Goal: Information Seeking & Learning: Find specific fact

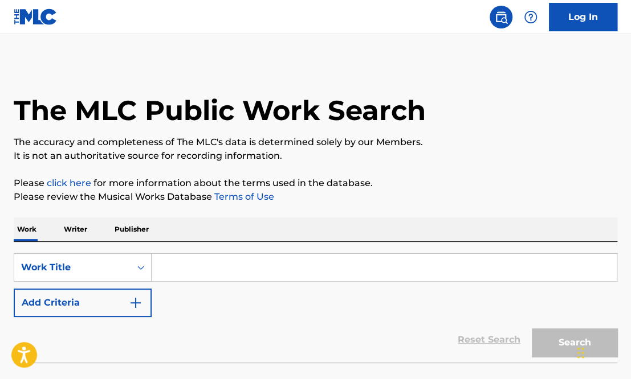
click at [76, 228] on p "Writer" at bounding box center [75, 230] width 30 height 24
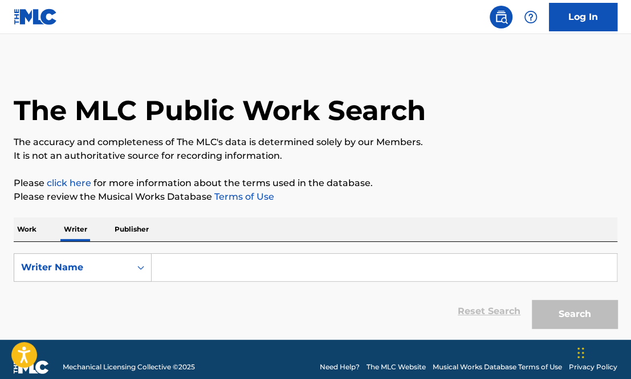
click at [215, 270] on input "Search Form" at bounding box center [384, 267] width 465 height 27
paste input "[PERSON_NAME] [PERSON_NAME]"
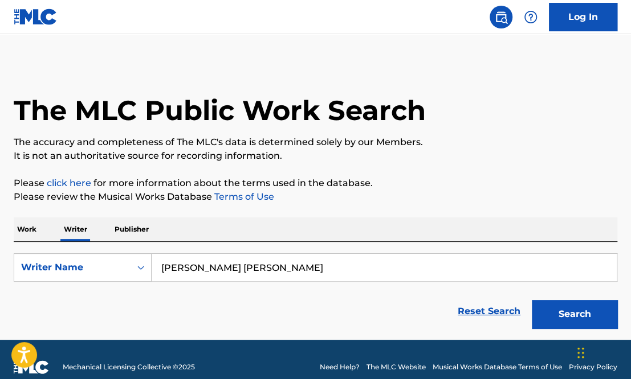
type input "[PERSON_NAME] [PERSON_NAME]"
click at [415, 321] on button "Search" at bounding box center [574, 314] width 85 height 28
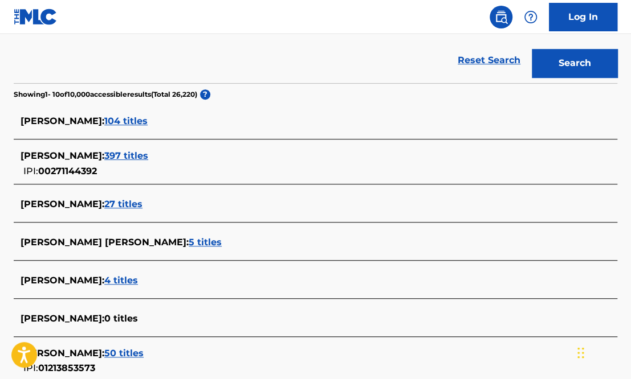
scroll to position [487, 0]
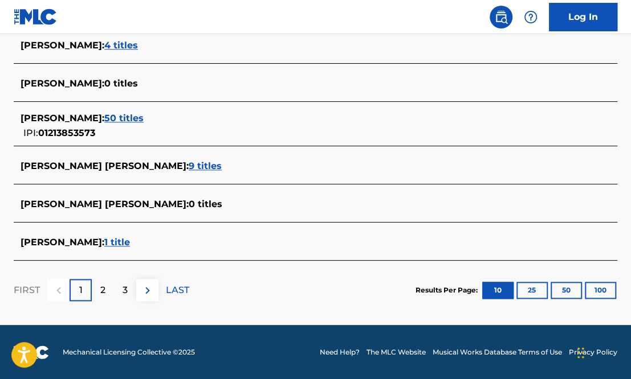
click at [111, 296] on div "2" at bounding box center [103, 290] width 22 height 22
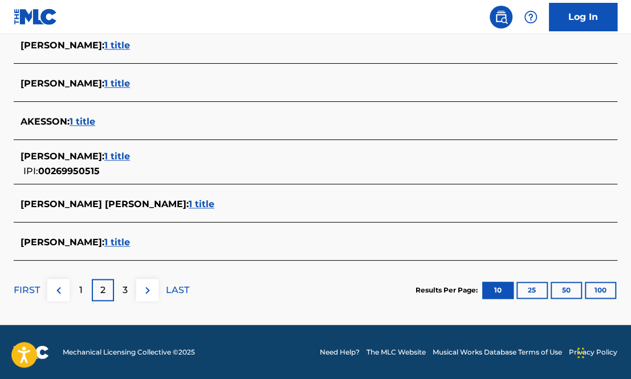
click at [91, 295] on div "1" at bounding box center [81, 290] width 22 height 22
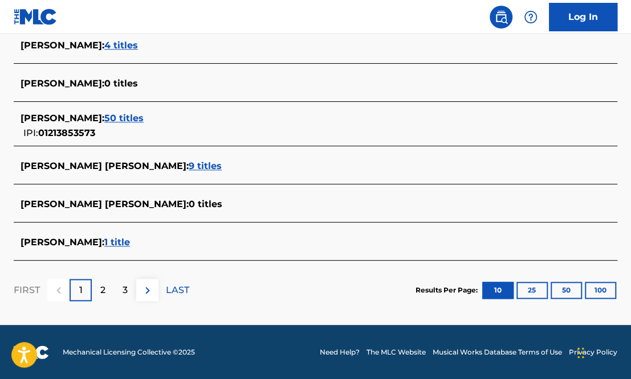
click at [194, 165] on span "9 titles" at bounding box center [205, 166] width 33 height 11
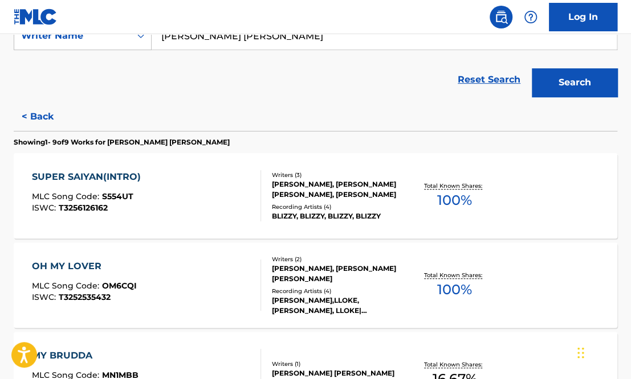
scroll to position [232, 0]
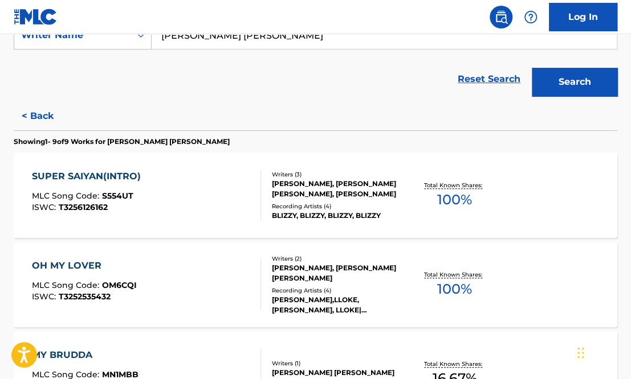
click at [198, 203] on div "SUPER SAIYAN(INTRO) MLC Song Code : S554UT ISWC : T3256126162" at bounding box center [146, 195] width 229 height 51
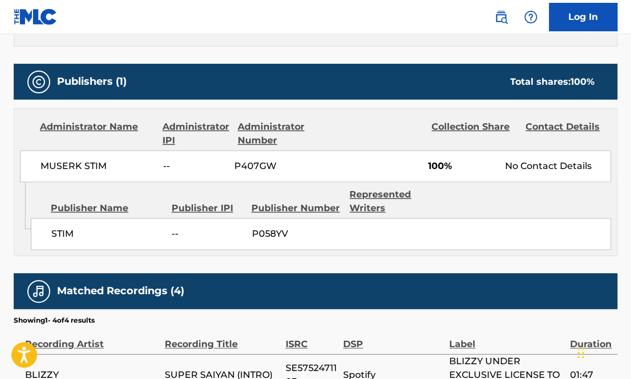
scroll to position [490, 0]
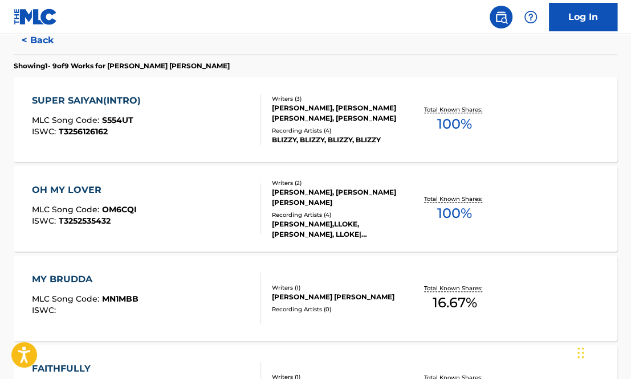
scroll to position [308, 0]
click at [194, 202] on div "OH MY LOVER MLC Song Code : OM6CQI ISWC : T3252535432" at bounding box center [146, 209] width 229 height 51
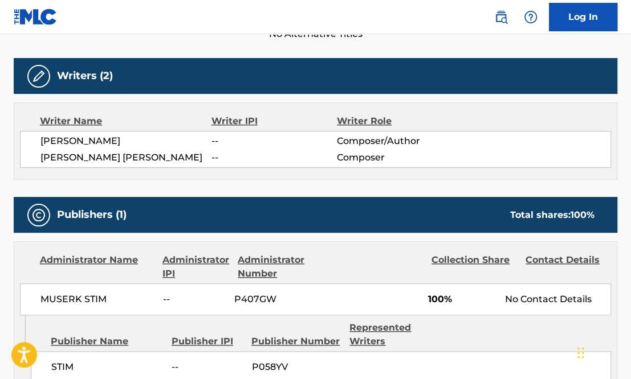
scroll to position [574, 0]
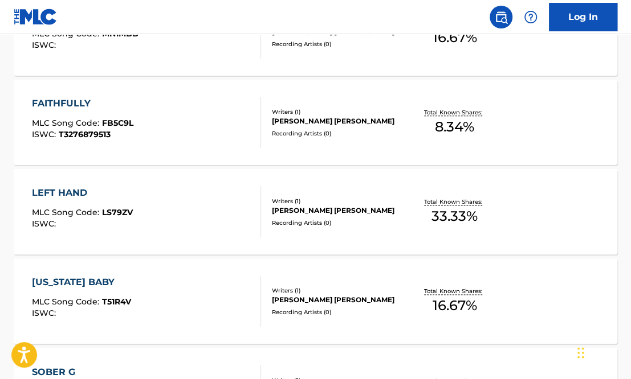
scroll to position [920, 0]
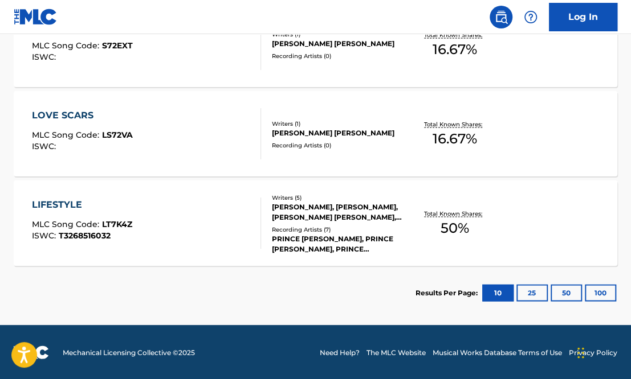
click at [170, 246] on div "LIFESTYLE MLC Song Code : LT7K4Z ISWC : T3268516032" at bounding box center [146, 223] width 229 height 51
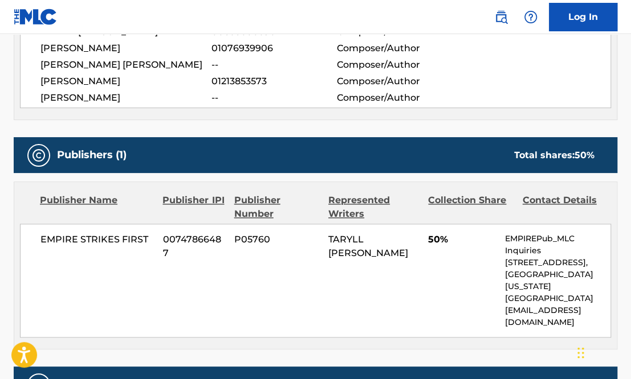
scroll to position [337, 0]
